Goal: Task Accomplishment & Management: Use online tool/utility

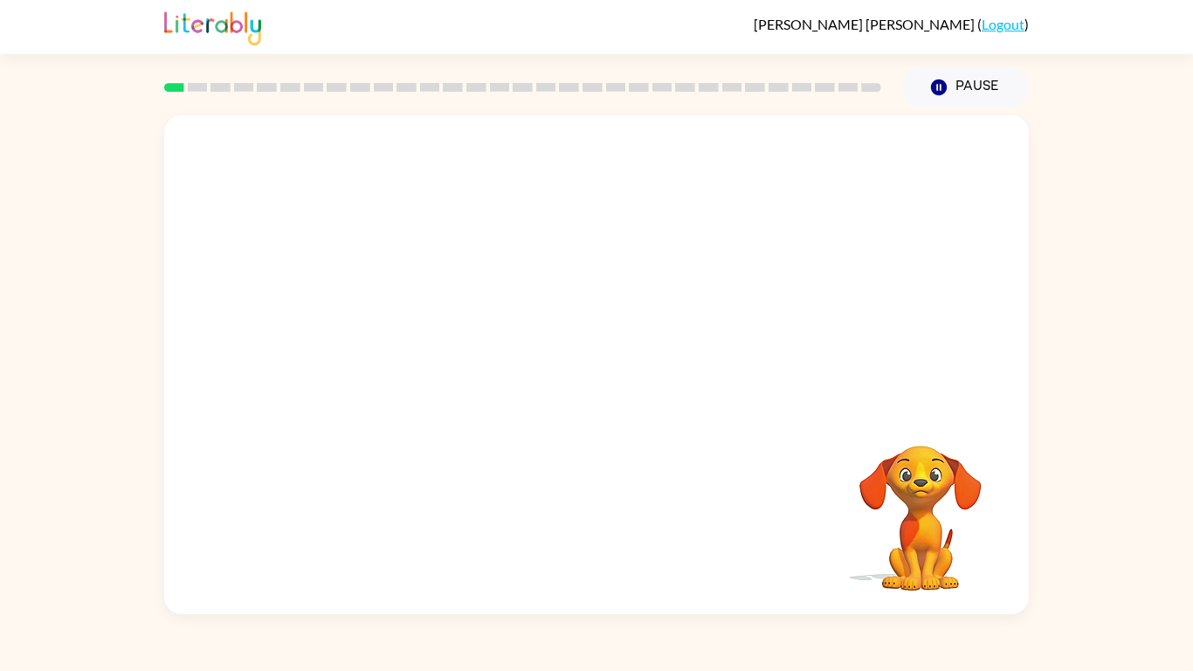
click at [1124, 455] on div "Your browser must support playing .mp4 files to use Literably. Please try using…" at bounding box center [596, 360] width 1193 height 506
click at [593, 373] on icon "button" at bounding box center [596, 373] width 20 height 20
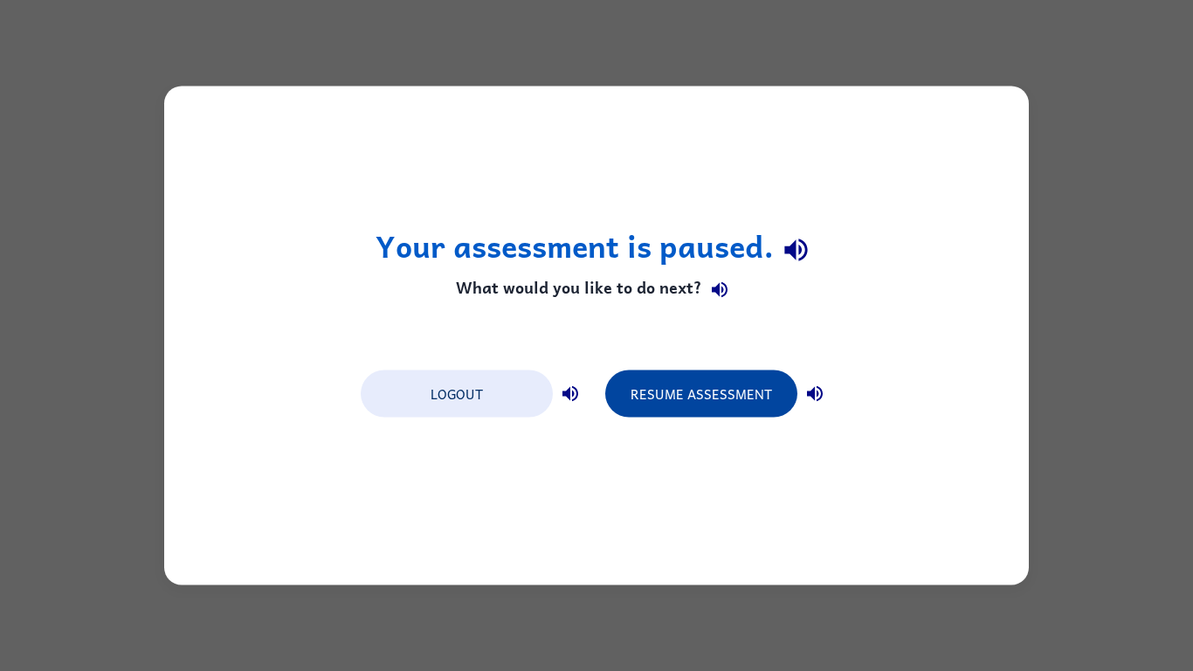
click at [674, 403] on button "Resume Assessment" at bounding box center [701, 393] width 192 height 47
click at [725, 372] on button "Resume Assessment" at bounding box center [701, 393] width 192 height 47
click at [664, 375] on button "Resume Assessment" at bounding box center [701, 393] width 192 height 47
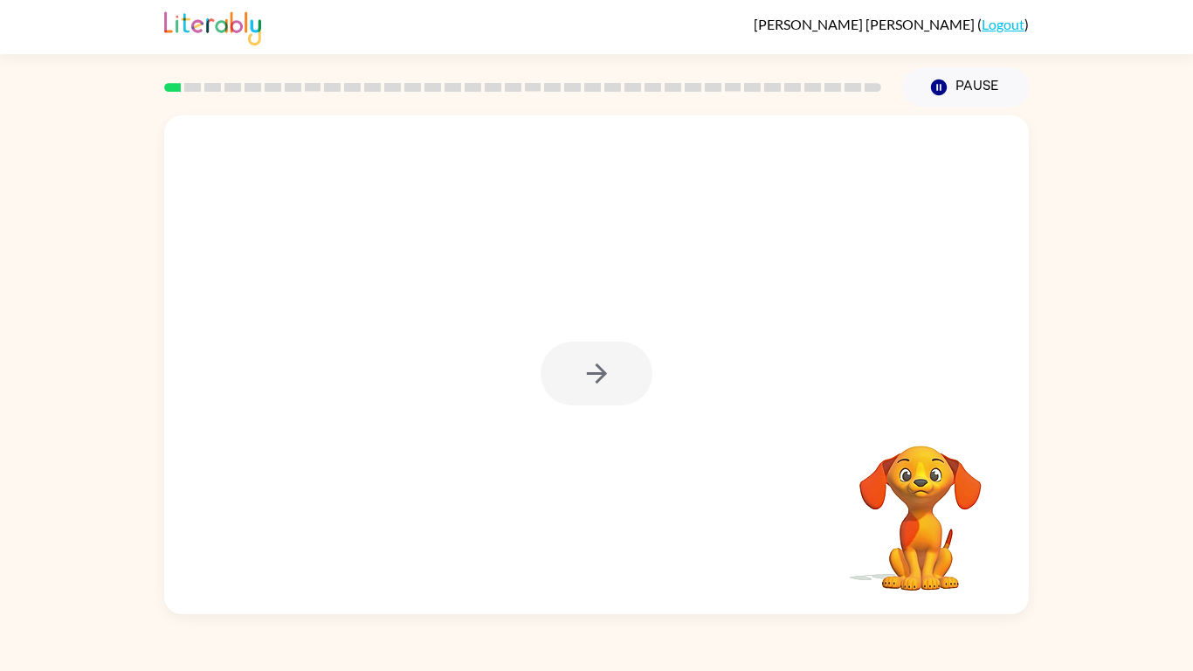
click at [634, 378] on div at bounding box center [596, 373] width 112 height 64
click at [635, 378] on button "button" at bounding box center [596, 373] width 112 height 64
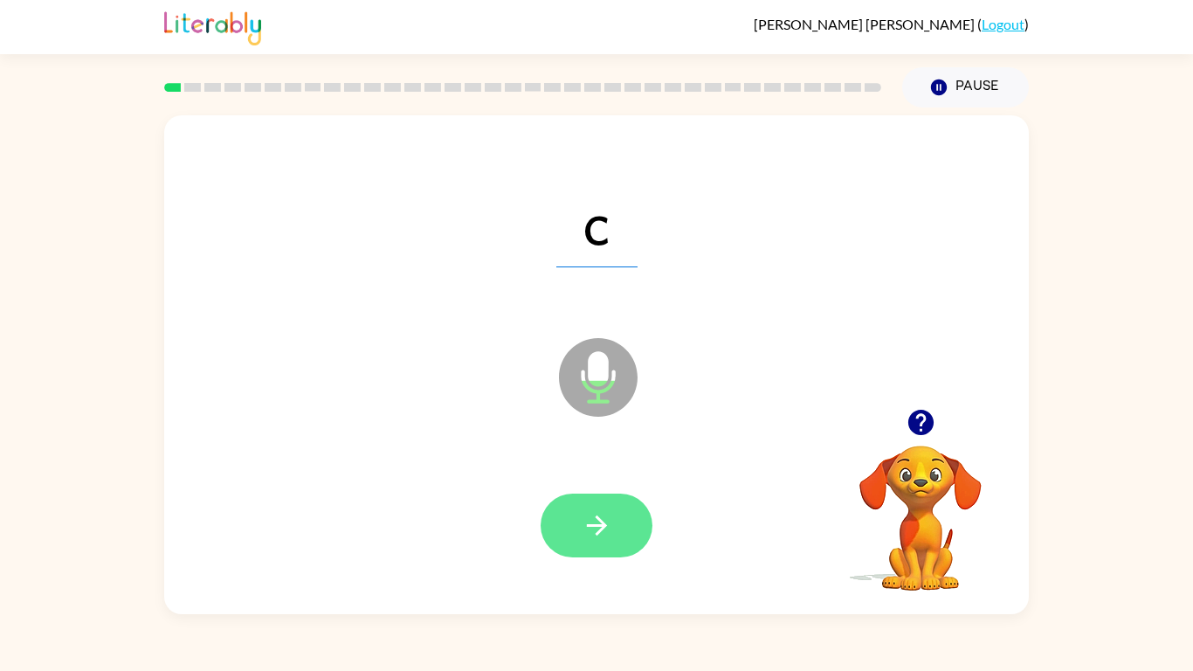
click at [625, 538] on button "button" at bounding box center [596, 525] width 112 height 64
click at [648, 543] on div at bounding box center [596, 525] width 112 height 64
click at [628, 537] on button "button" at bounding box center [596, 525] width 112 height 64
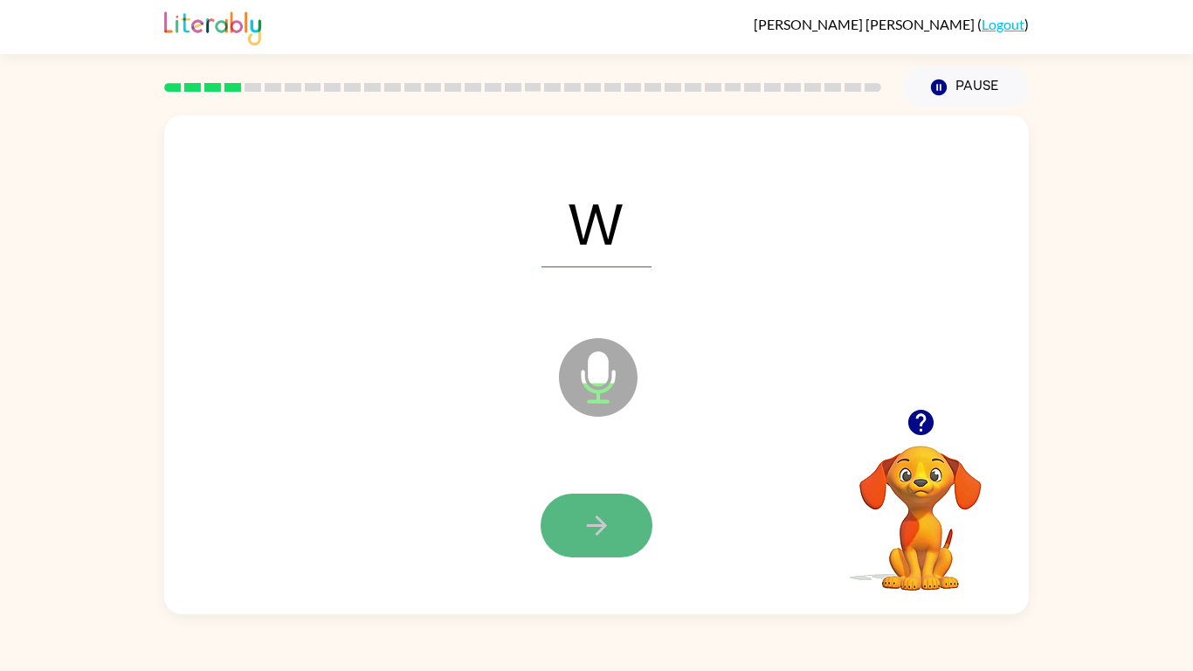
click at [579, 513] on button "button" at bounding box center [596, 525] width 112 height 64
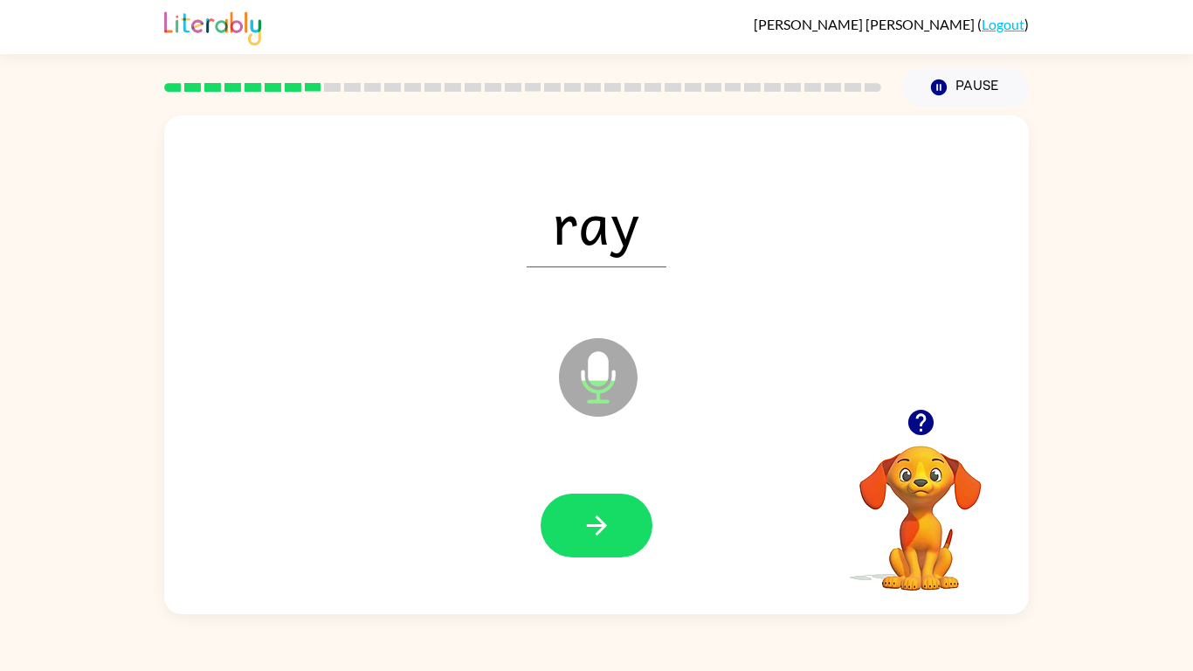
click at [903, 360] on div "Microphone The Microphone is here when it is your turn to talk" at bounding box center [555, 333] width 746 height 63
click at [656, 233] on span "sour" at bounding box center [597, 221] width 170 height 91
click at [630, 265] on span "sour" at bounding box center [597, 221] width 170 height 91
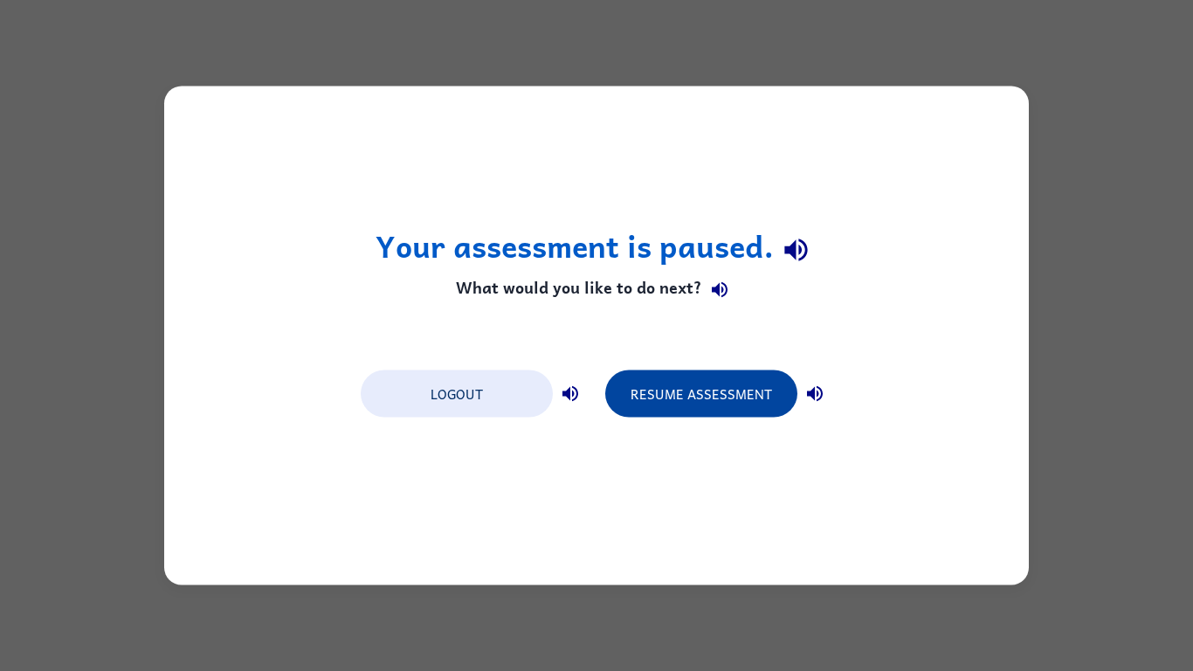
click at [719, 397] on button "Resume Assessment" at bounding box center [701, 393] width 192 height 47
